Goal: Transaction & Acquisition: Purchase product/service

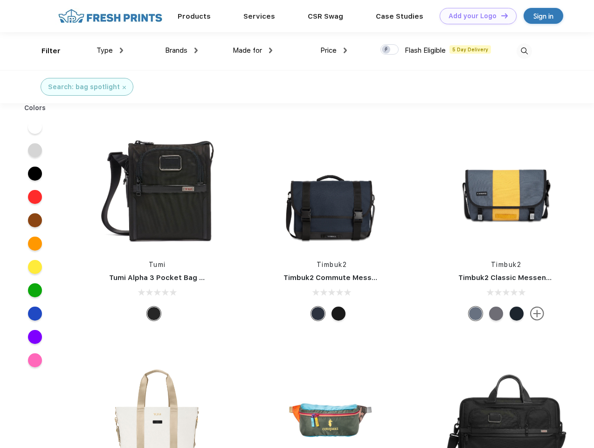
scroll to position [0, 0]
click at [475, 16] on link "Add your Logo Design Tool" at bounding box center [478, 16] width 77 height 16
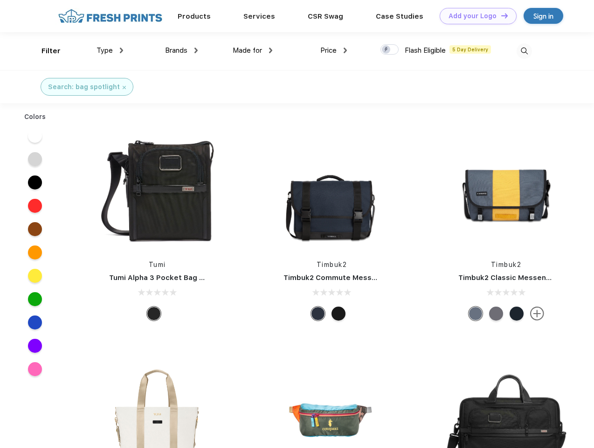
click at [0, 0] on div "Design Tool" at bounding box center [0, 0] width 0 height 0
click at [500, 15] on link "Add your Logo Design Tool" at bounding box center [478, 16] width 77 height 16
click at [45, 51] on div "Filter" at bounding box center [51, 51] width 19 height 11
click at [110, 50] on span "Type" at bounding box center [105, 50] width 16 height 8
click at [181, 50] on span "Brands" at bounding box center [176, 50] width 22 height 8
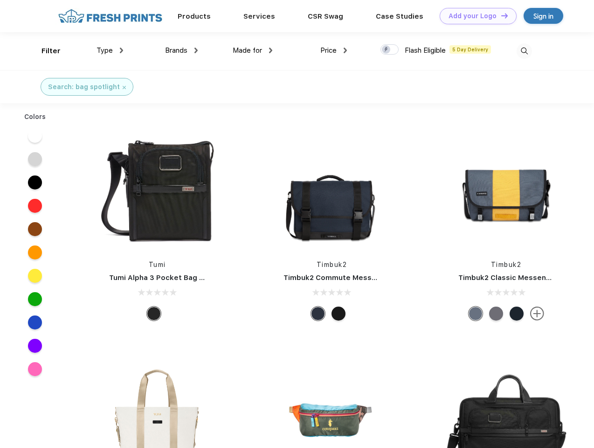
click at [253, 50] on span "Made for" at bounding box center [247, 50] width 29 height 8
click at [334, 50] on span "Price" at bounding box center [328, 50] width 16 height 8
click at [390, 50] on div at bounding box center [390, 49] width 18 height 10
click at [387, 50] on input "checkbox" at bounding box center [384, 47] width 6 height 6
click at [524, 51] on img at bounding box center [524, 50] width 15 height 15
